Goal: Task Accomplishment & Management: Use online tool/utility

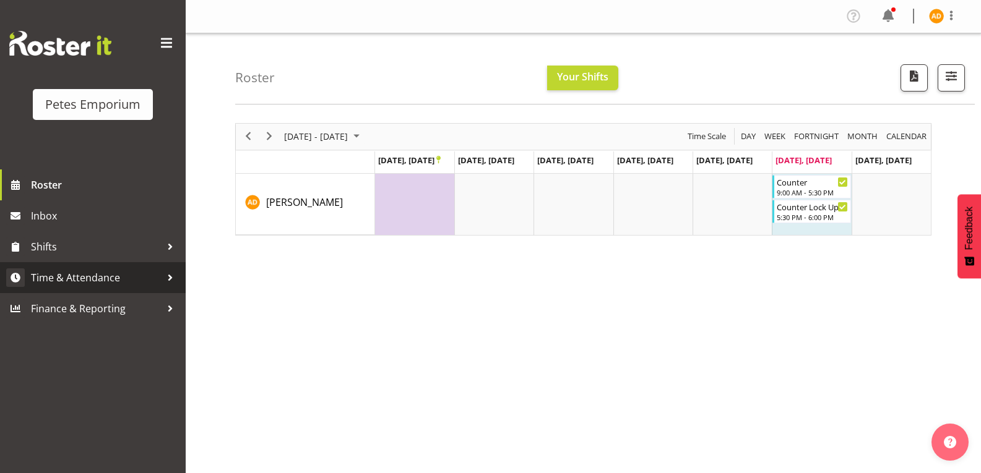
click at [169, 280] on div at bounding box center [170, 278] width 19 height 19
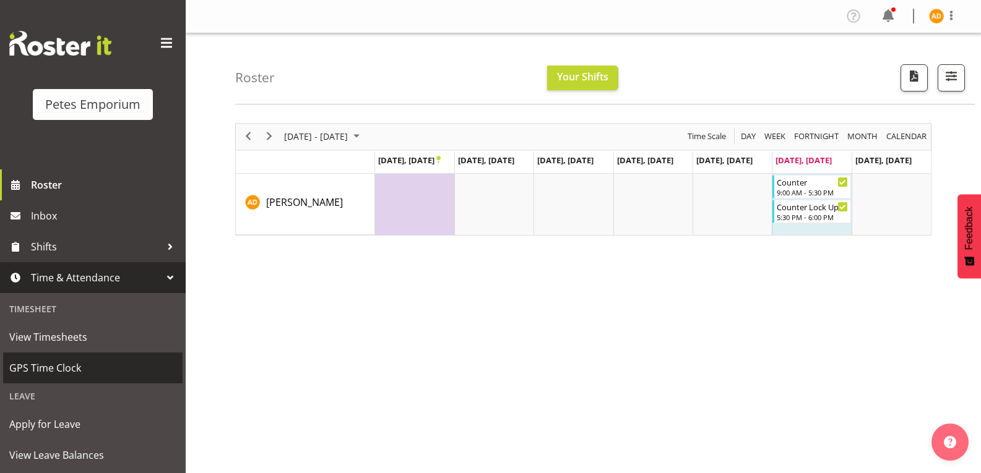
click at [137, 368] on span "GPS Time Clock" at bounding box center [92, 368] width 167 height 19
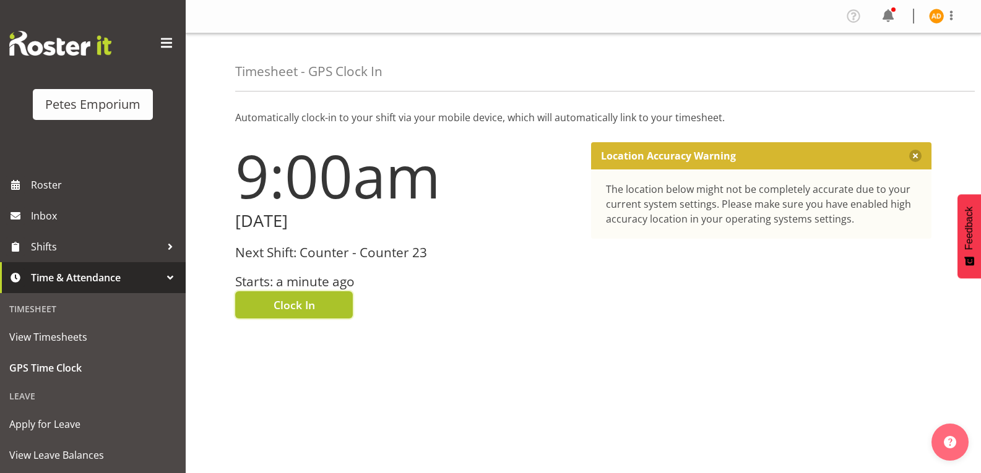
click at [325, 313] on button "Clock In" at bounding box center [294, 304] width 118 height 27
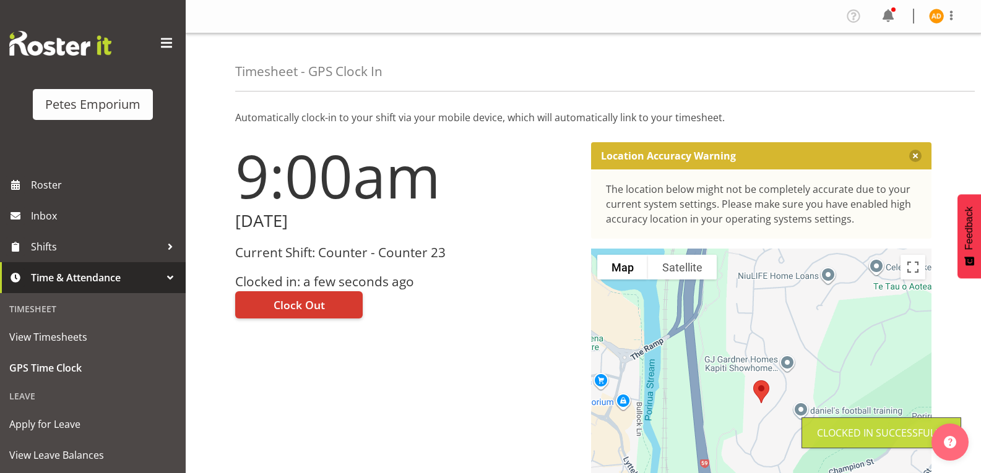
click at [165, 280] on div at bounding box center [170, 278] width 19 height 19
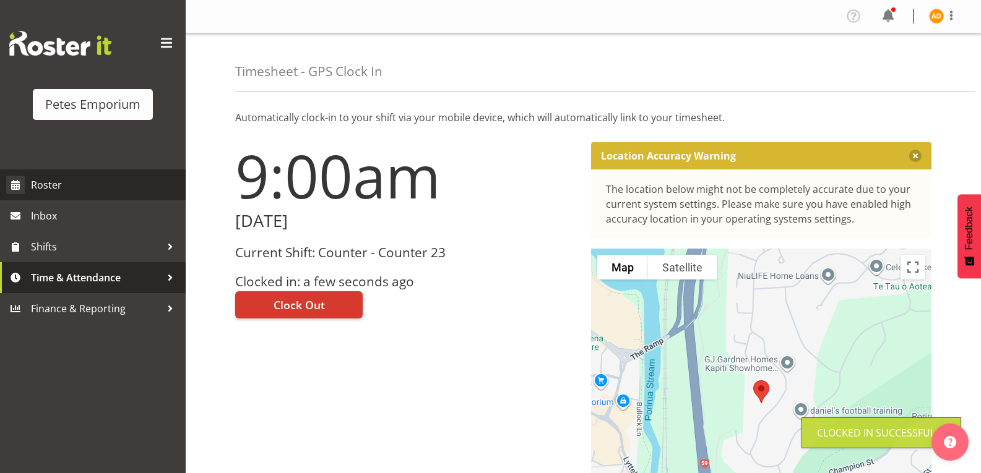
click at [126, 192] on span "Roster" at bounding box center [105, 185] width 148 height 19
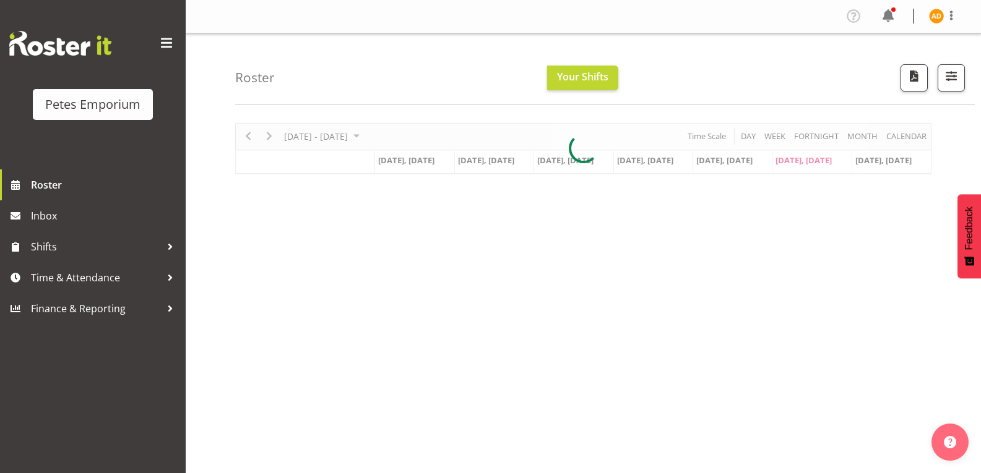
click at [936, 20] on img at bounding box center [936, 16] width 15 height 15
click at [890, 72] on link "Log Out" at bounding box center [899, 65] width 119 height 22
